Goal: Check status: Check status

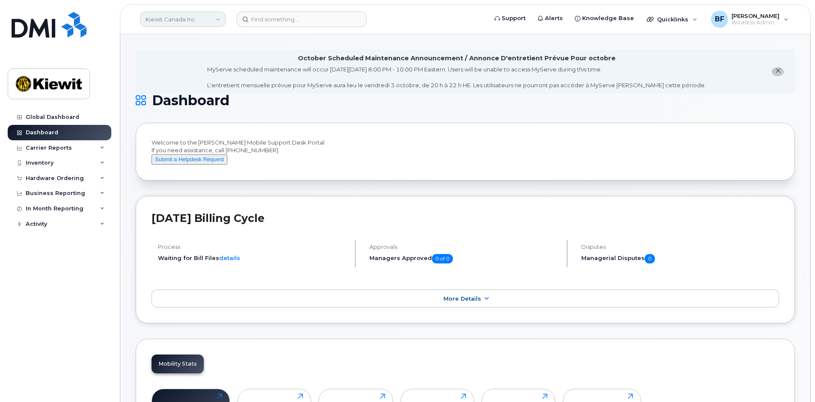
click at [192, 19] on link "Kiewit Canada Inc" at bounding box center [183, 19] width 86 height 15
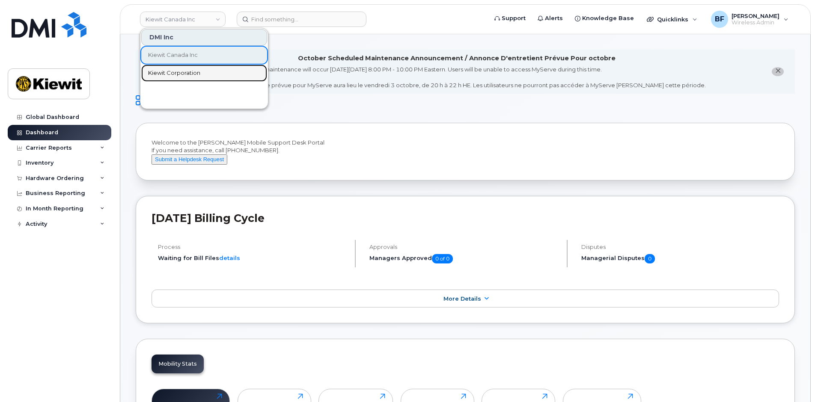
drag, startPoint x: 187, startPoint y: 74, endPoint x: 198, endPoint y: 145, distance: 71.5
click at [187, 74] on span "Kiewit Corporation" at bounding box center [174, 73] width 52 height 9
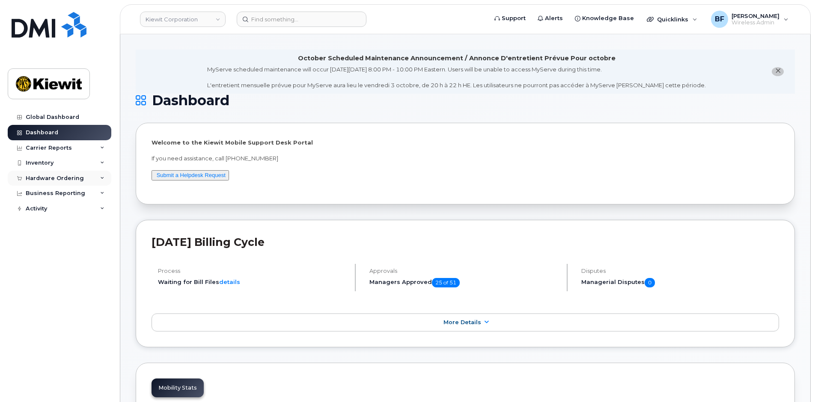
click at [102, 180] on icon at bounding box center [102, 178] width 4 height 4
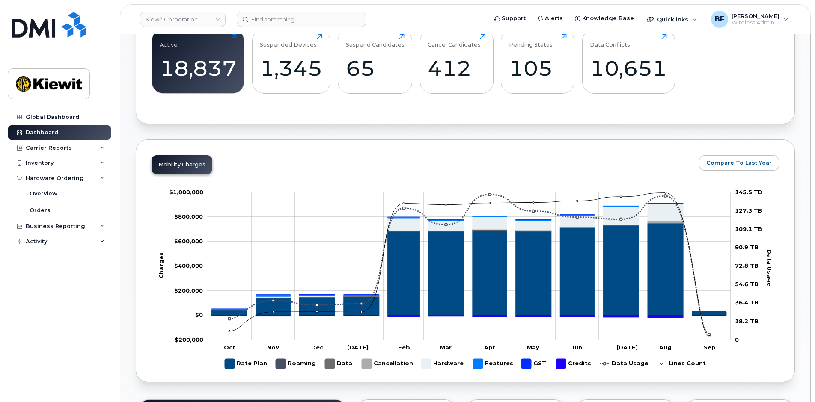
scroll to position [556, 0]
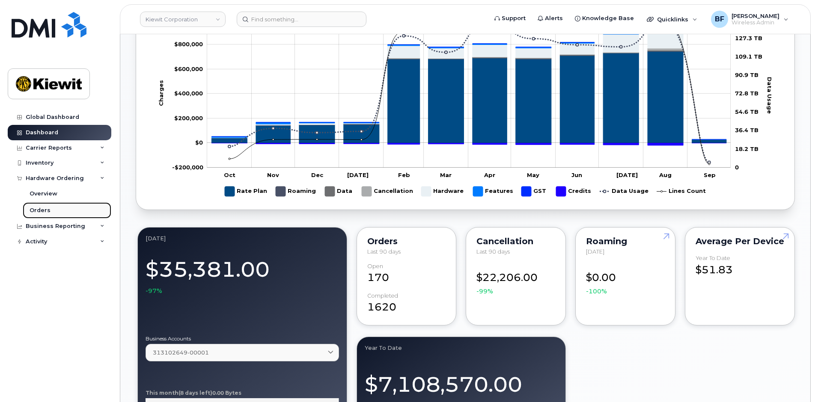
click at [38, 211] on div "Orders" at bounding box center [40, 211] width 21 height 8
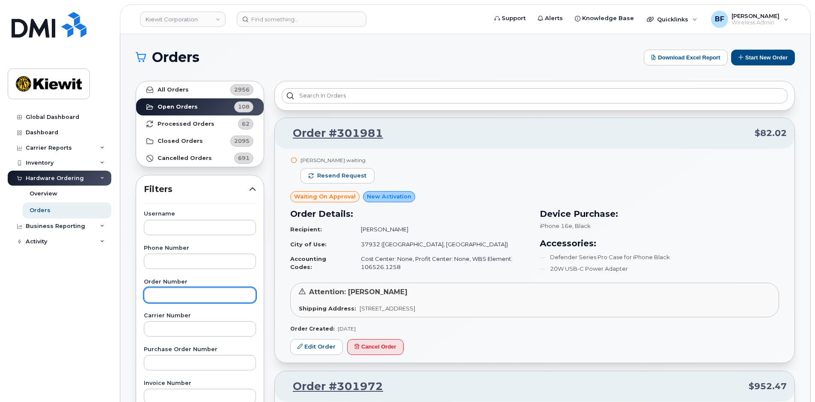
click at [166, 294] on input "text" at bounding box center [200, 295] width 112 height 15
paste input "301739"
type input "301739"
